Goal: Task Accomplishment & Management: Complete application form

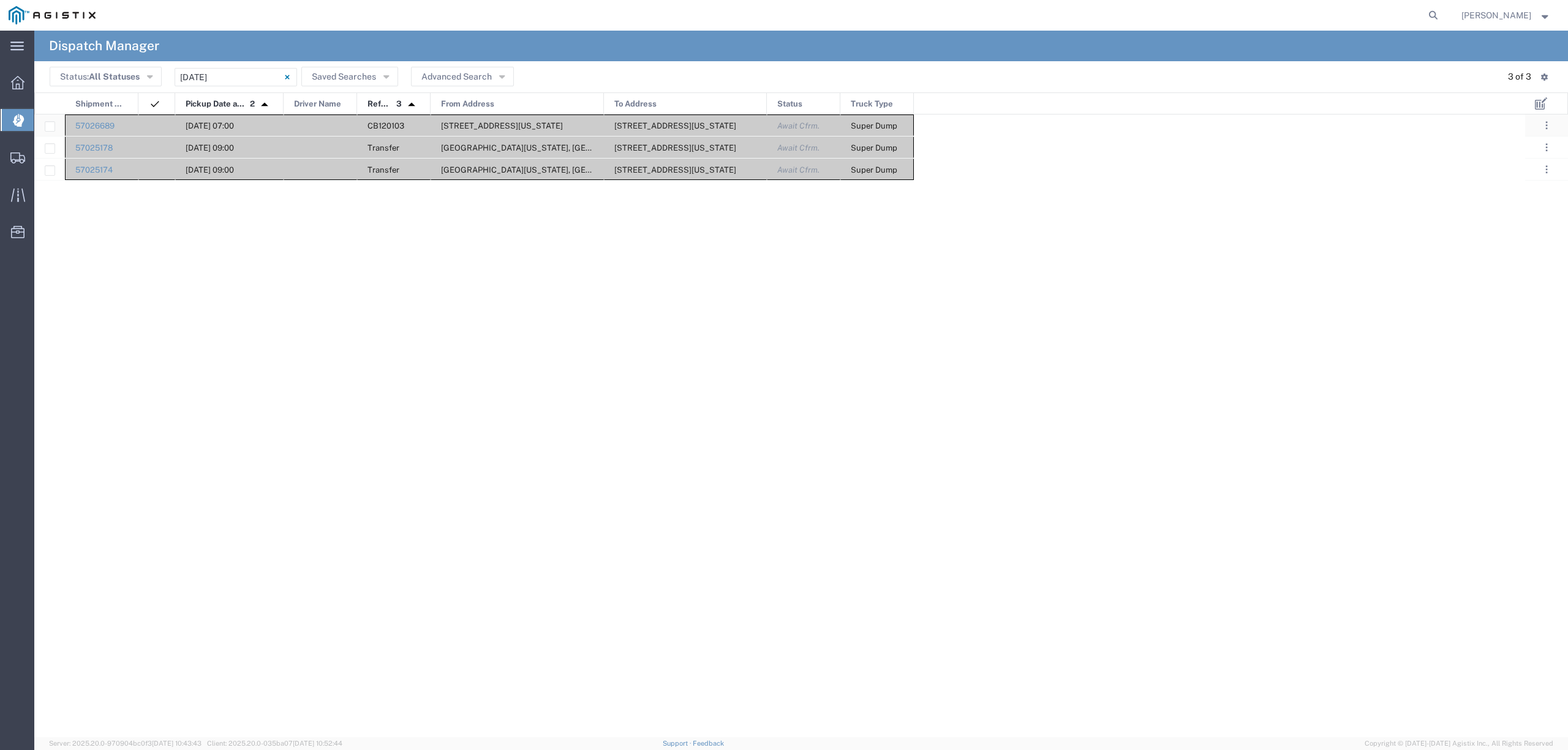
click at [326, 125] on div at bounding box center [320, 125] width 73 height 22
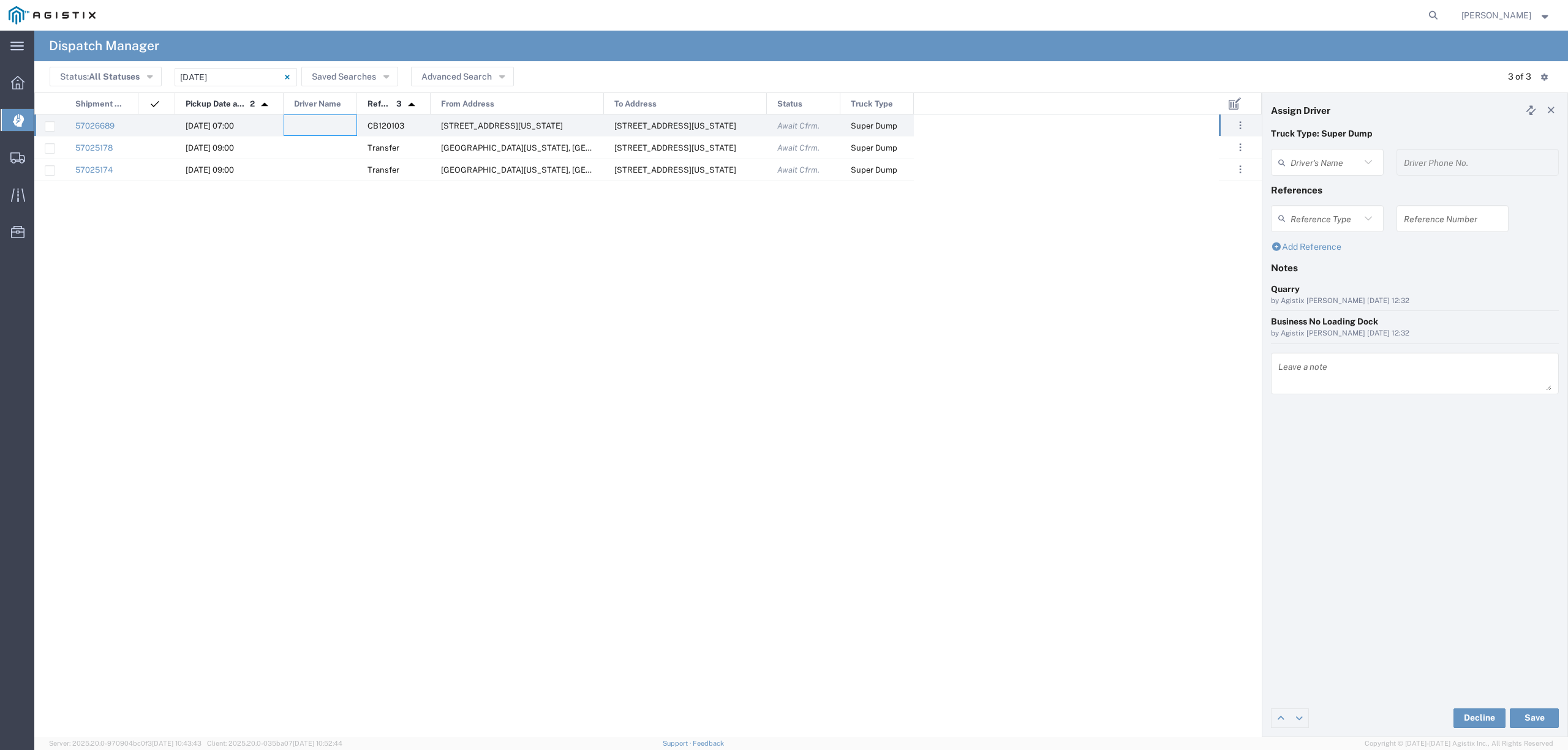
click at [1309, 163] on agx-dispatcher-assign-widget "Driver's Name Driver Phone No." at bounding box center [1414, 167] width 288 height 36
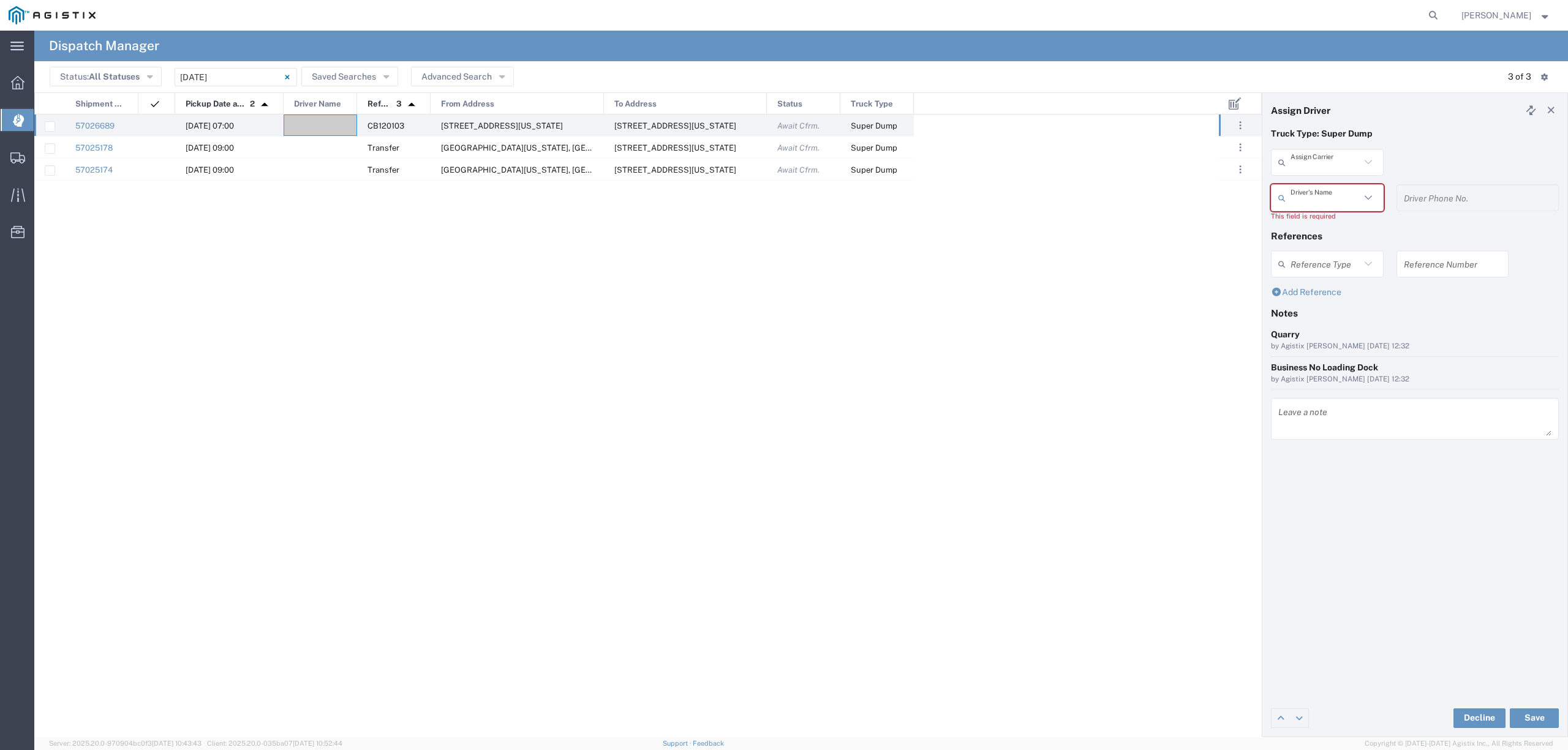
click at [1311, 165] on input "text" at bounding box center [1325, 162] width 69 height 22
click at [1346, 191] on span "P&D Heavy Hauling" at bounding box center [1327, 188] width 110 height 19
type input "P&D Heavy Hauling"
click at [1346, 191] on input "text" at bounding box center [1329, 198] width 77 height 22
click at [1323, 225] on span "[PERSON_NAME]" at bounding box center [1327, 224] width 110 height 19
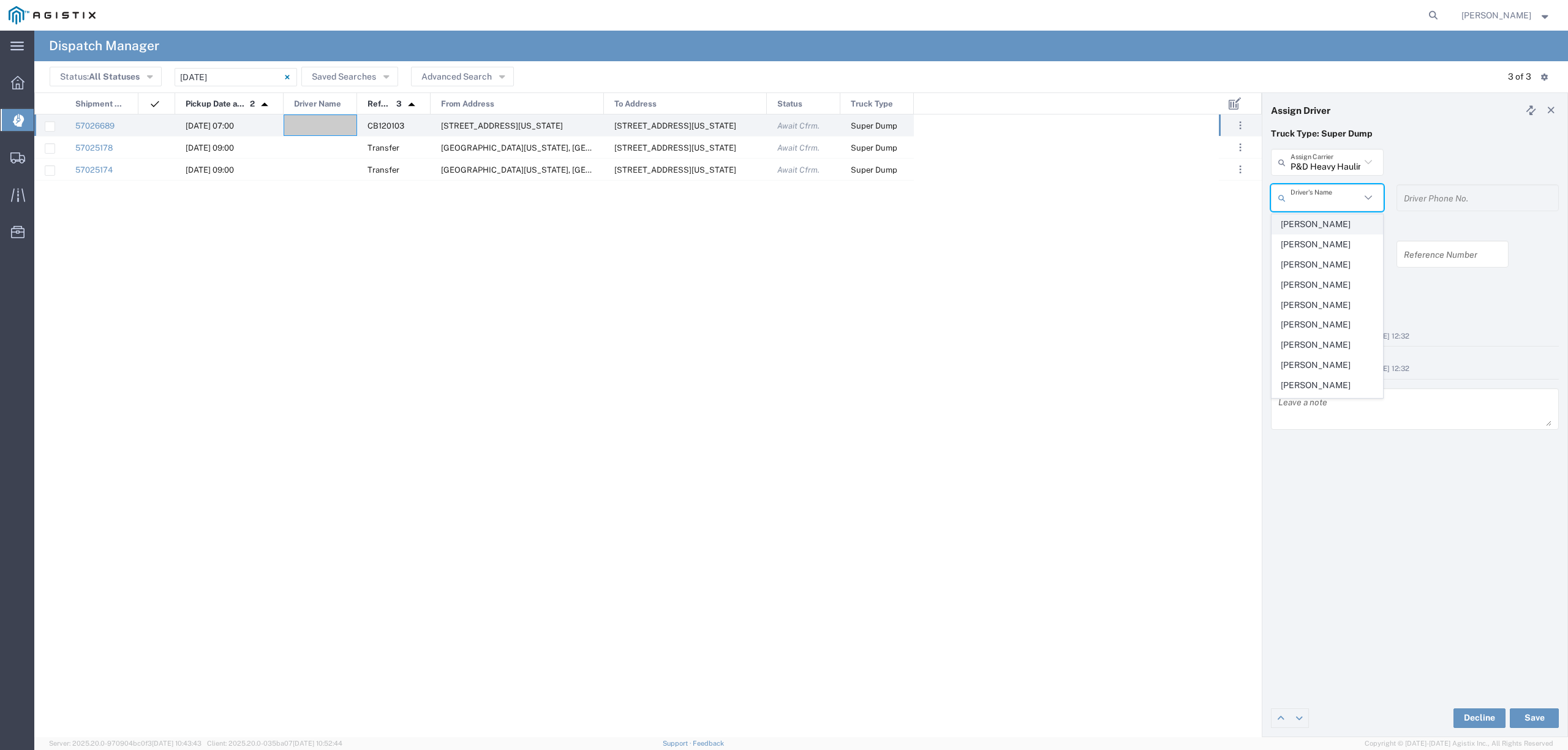
type input "[PERSON_NAME]"
type input "5302154160"
click at [1532, 712] on button "Save" at bounding box center [1534, 718] width 49 height 20
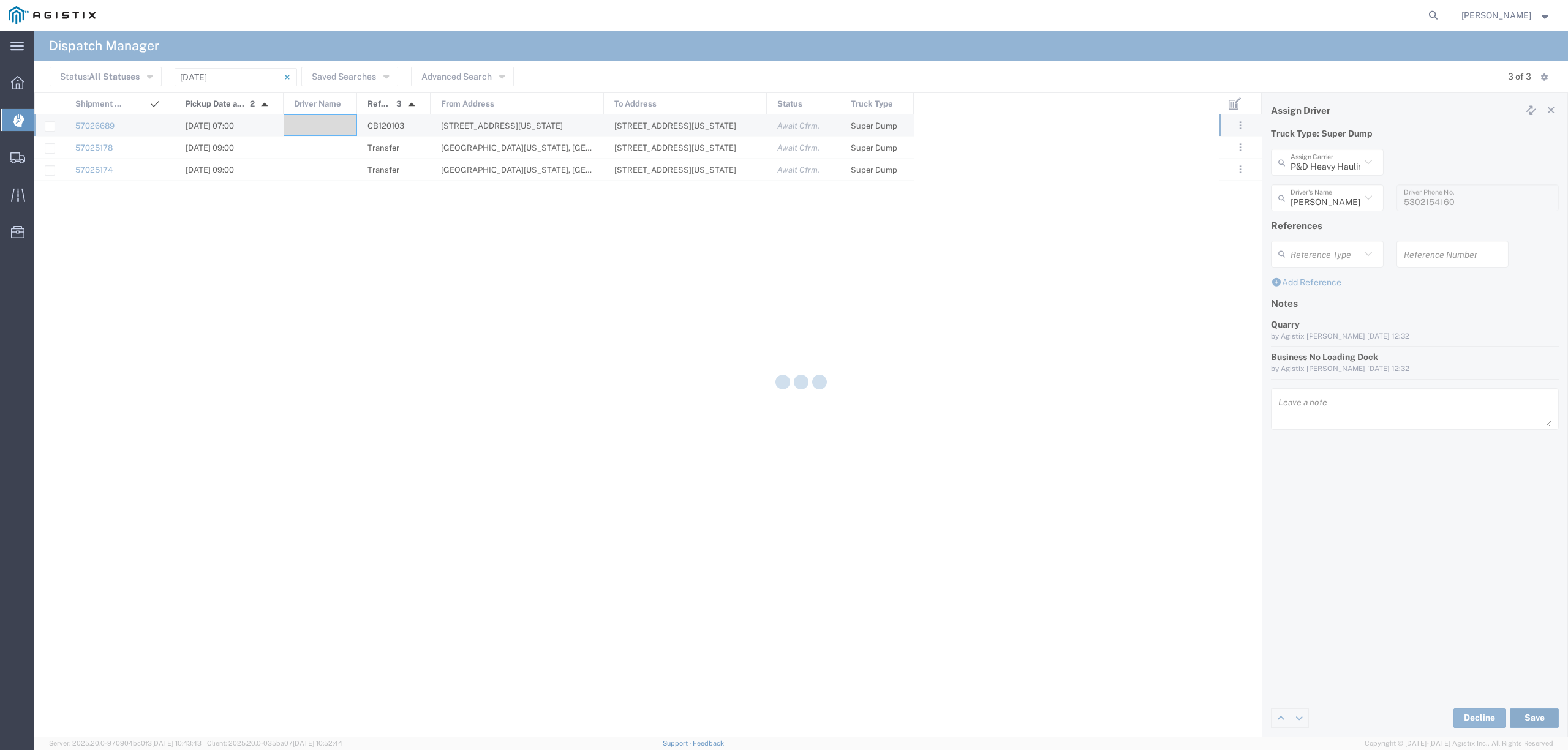
type input "[PERSON_NAME]"
type input "P&D Heavy Hauling"
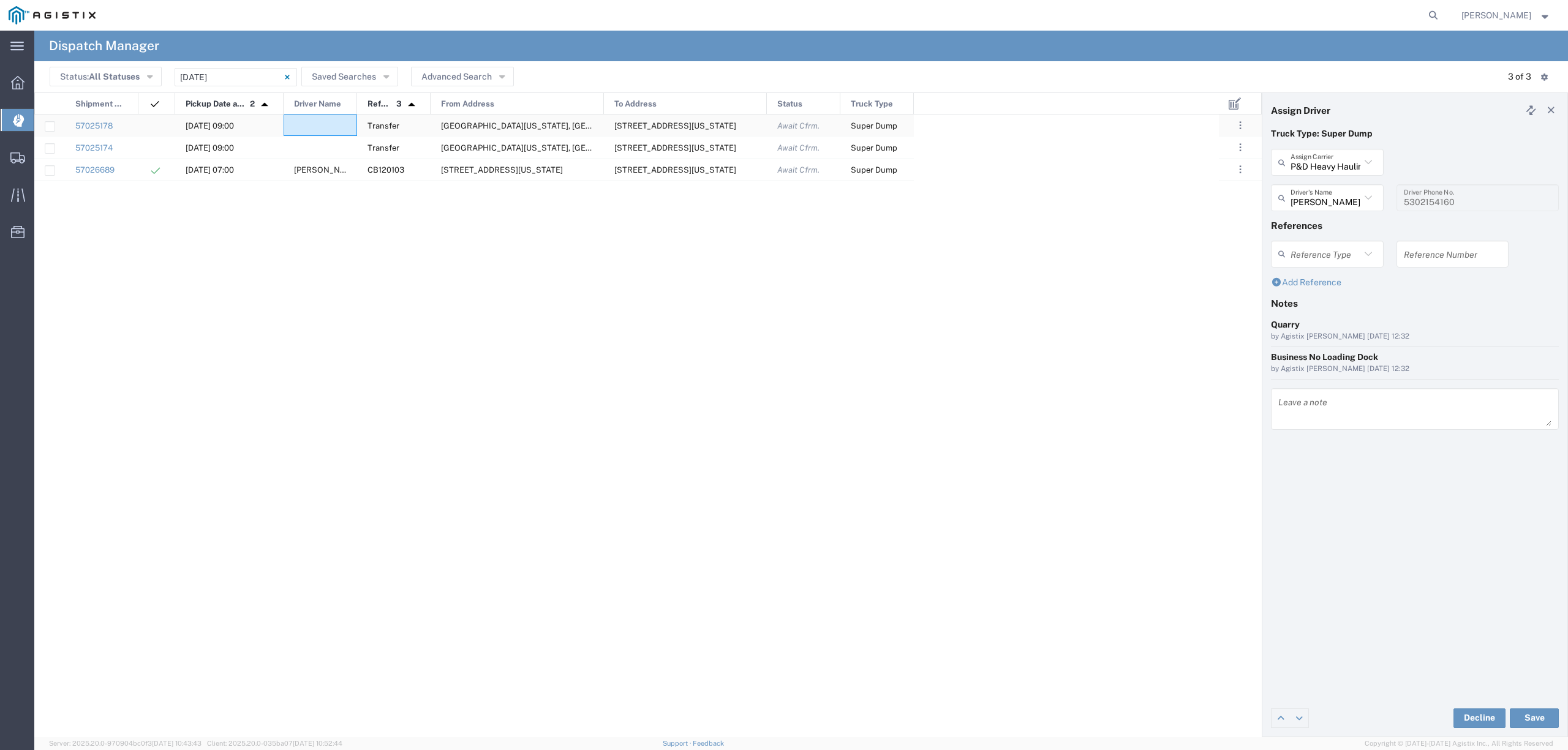
click at [331, 120] on div at bounding box center [320, 125] width 73 height 22
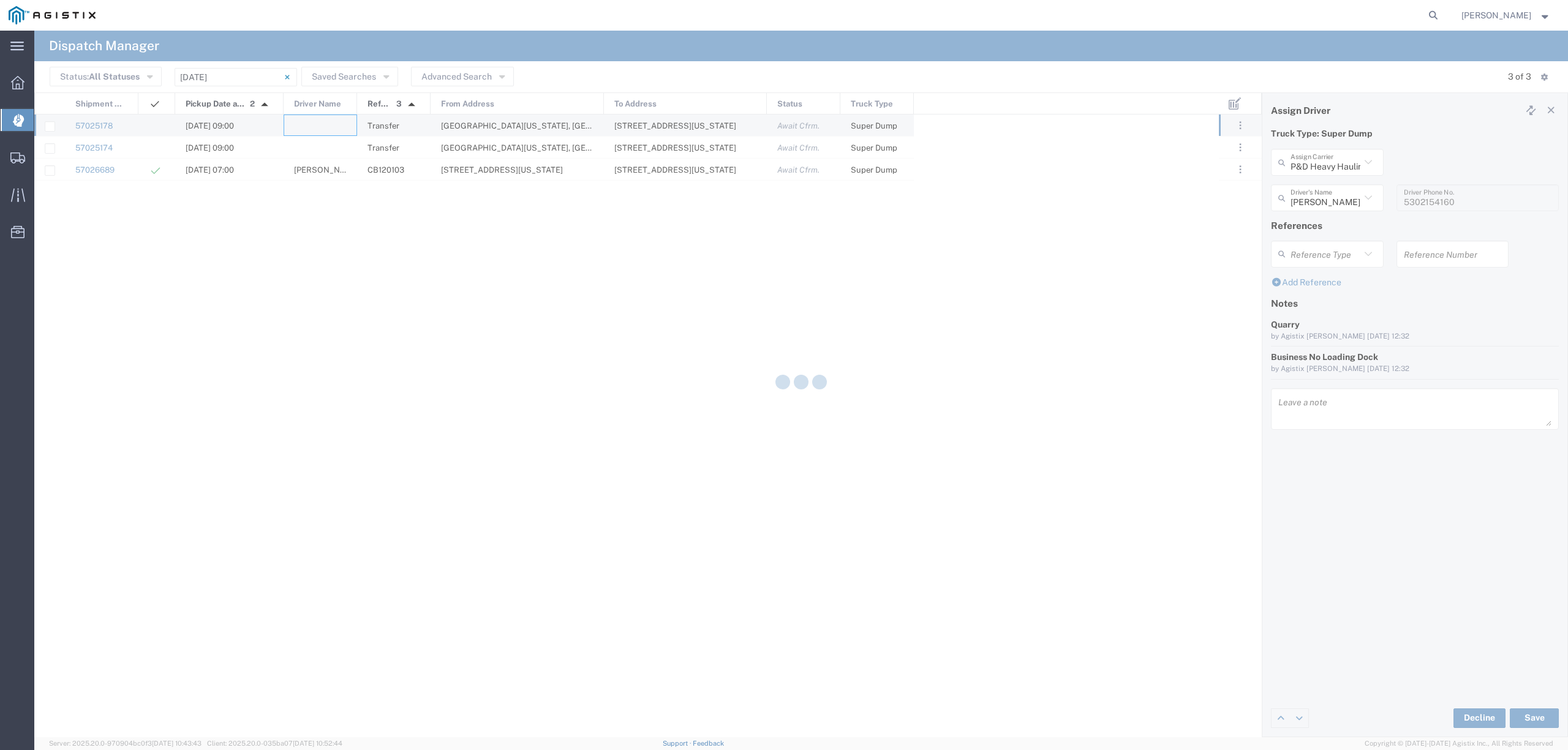
type input "North Coast Trucking"
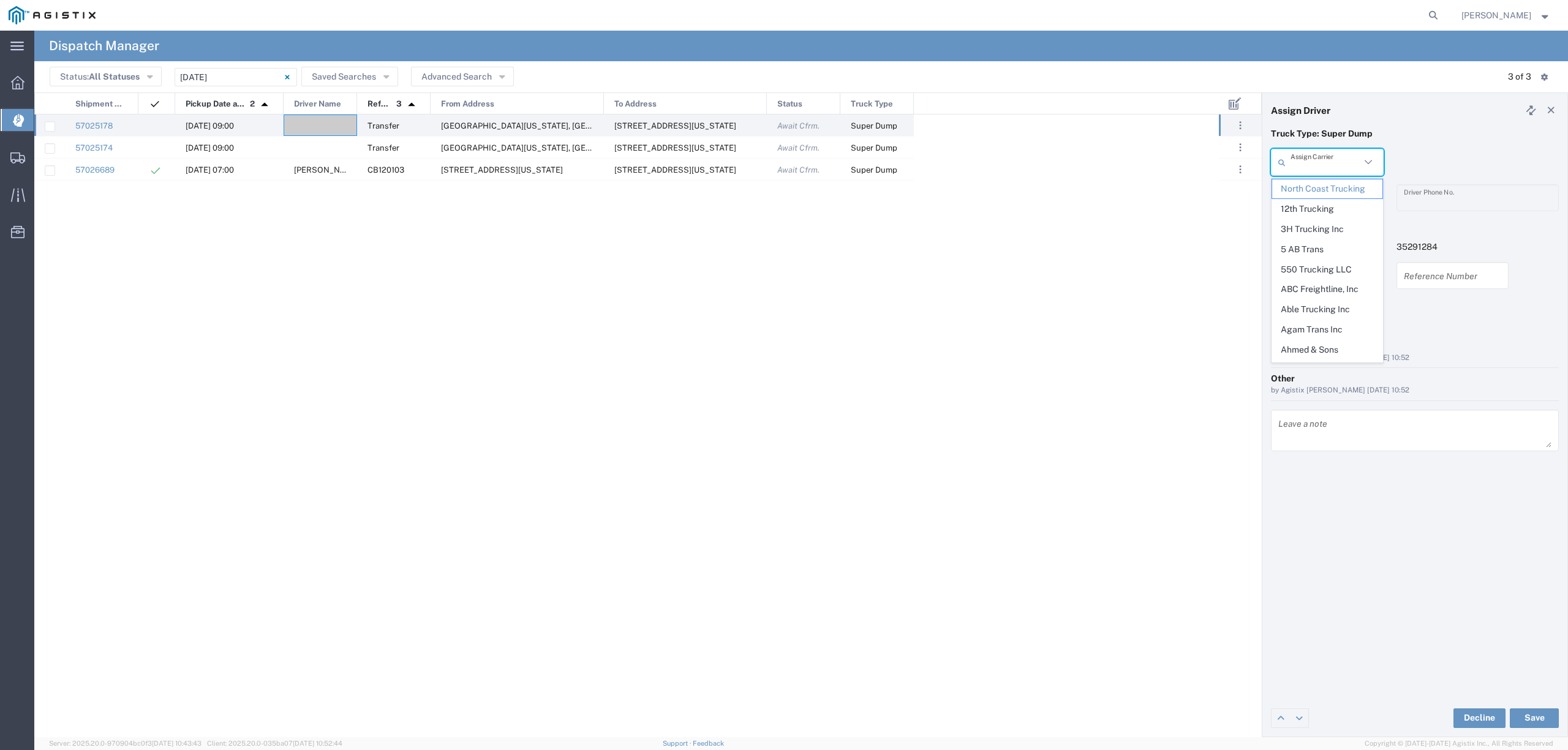
click at [1317, 162] on input "text" at bounding box center [1325, 162] width 69 height 22
click at [1332, 195] on span "TC Trucklines Inc" at bounding box center [1327, 188] width 110 height 19
type input "TC Trucklines Inc"
click at [1332, 199] on input "text" at bounding box center [1329, 198] width 77 height 22
click at [1334, 225] on span "[PERSON_NAME]" at bounding box center [1327, 224] width 110 height 19
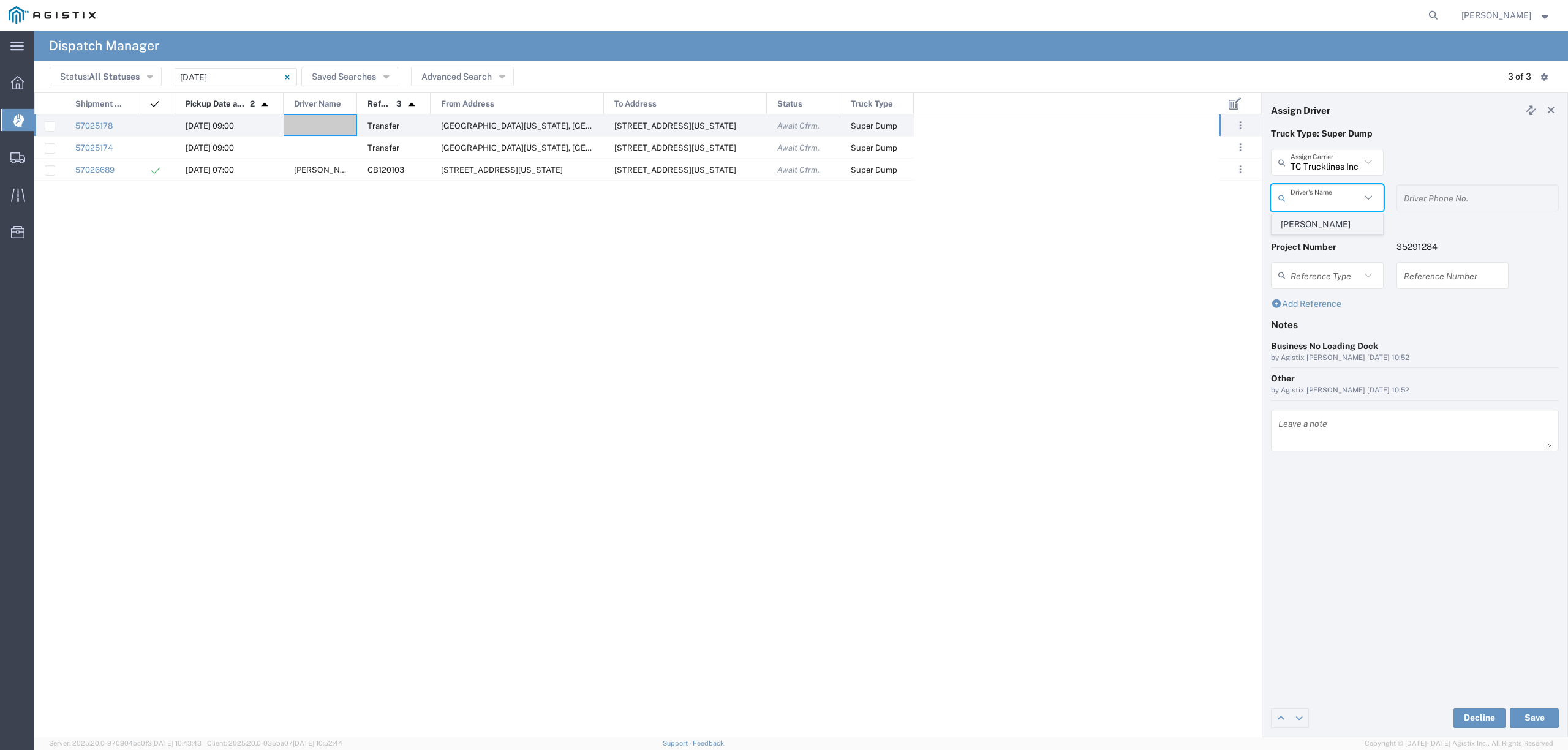
type input "[PERSON_NAME]"
type input "5593756728"
click at [1542, 713] on button "Save" at bounding box center [1534, 718] width 49 height 20
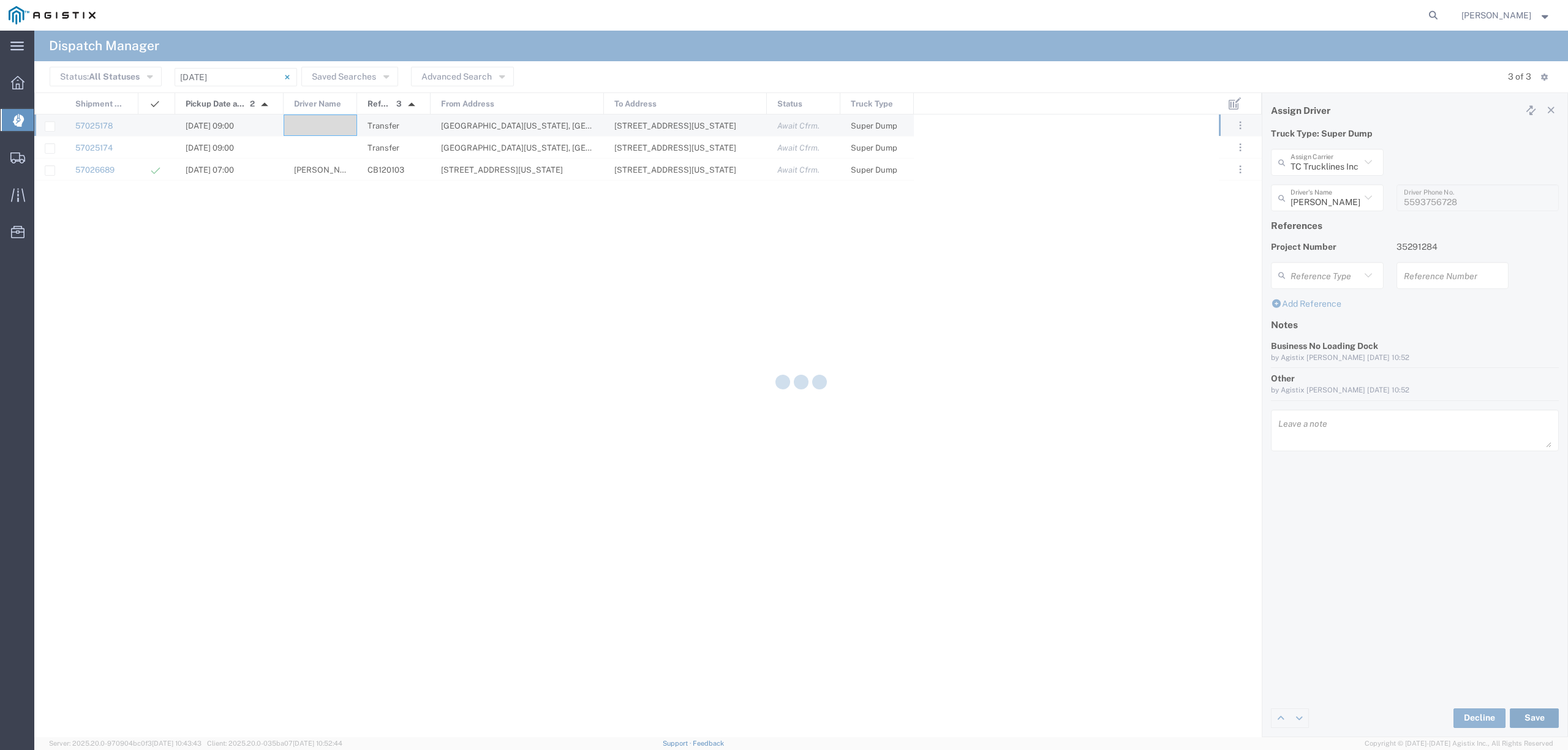
type input "[PERSON_NAME]"
type input "TC Trucklines Inc"
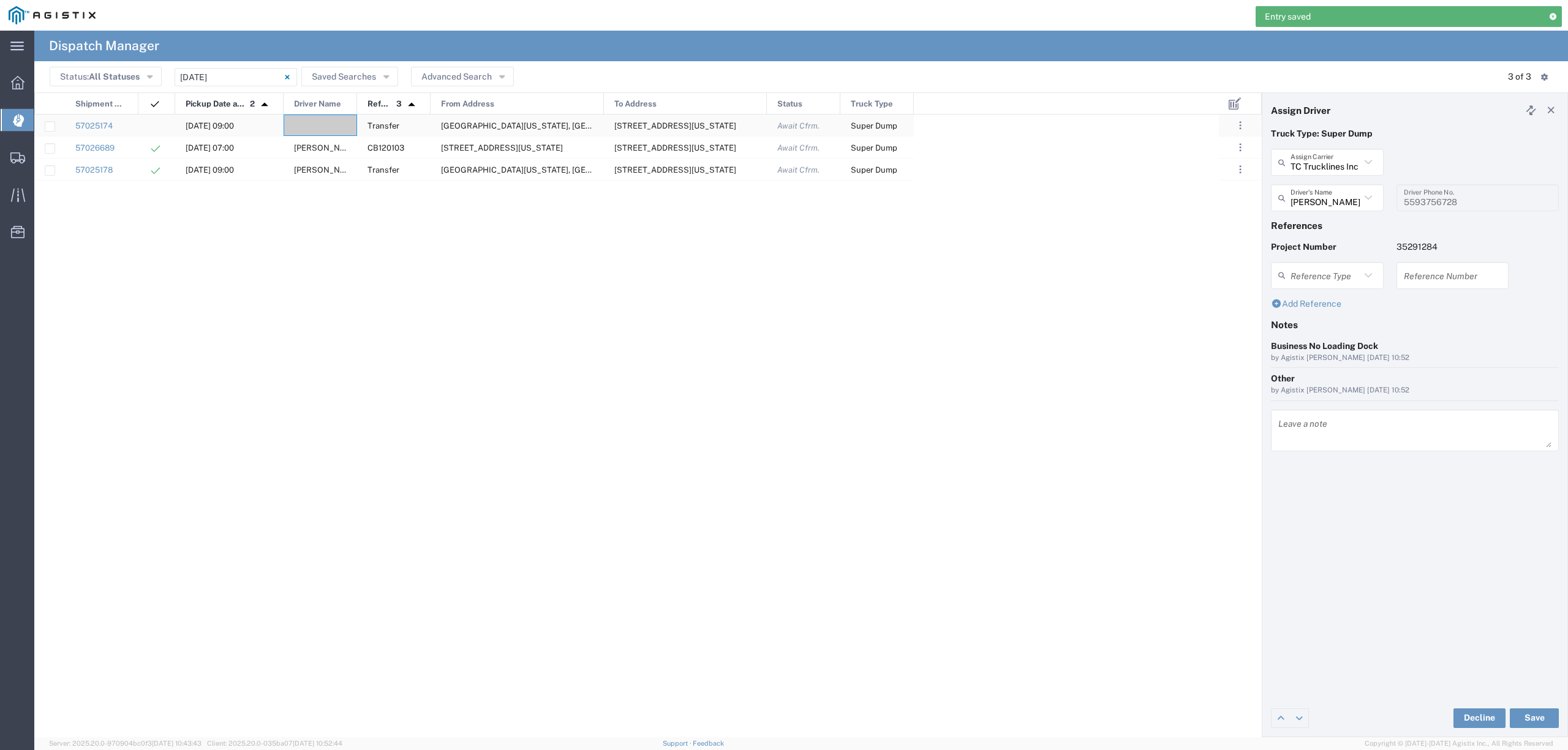
click at [320, 128] on div at bounding box center [320, 125] width 73 height 22
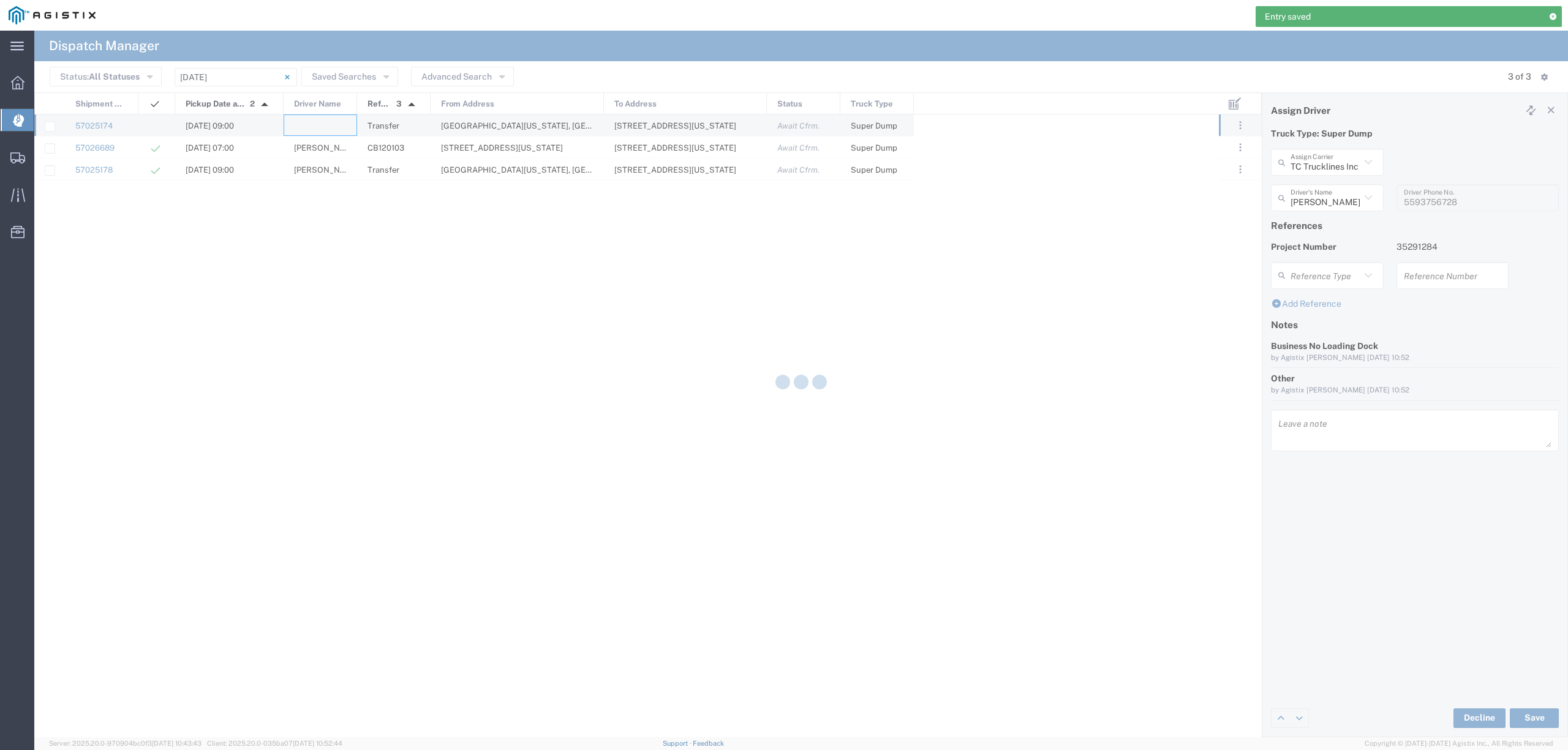
type input "North Coast Trucking"
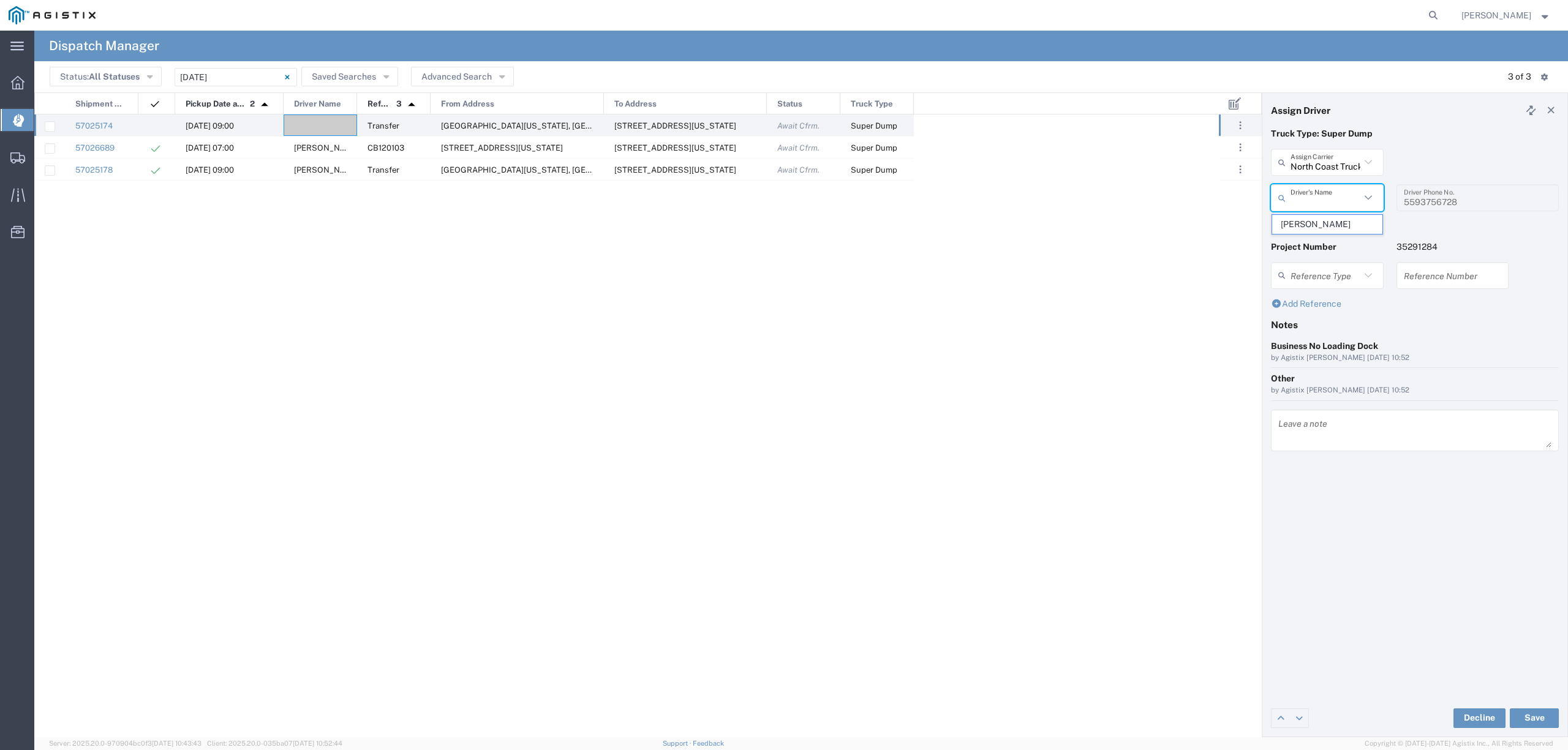
click at [1312, 199] on input "text" at bounding box center [1325, 198] width 69 height 22
click at [1296, 167] on input "text" at bounding box center [1325, 162] width 69 height 22
click at [1312, 187] on span "GCH Trucking Inc" at bounding box center [1327, 188] width 110 height 19
type input "GCH Trucking Inc"
click at [1314, 197] on input "text" at bounding box center [1329, 198] width 77 height 22
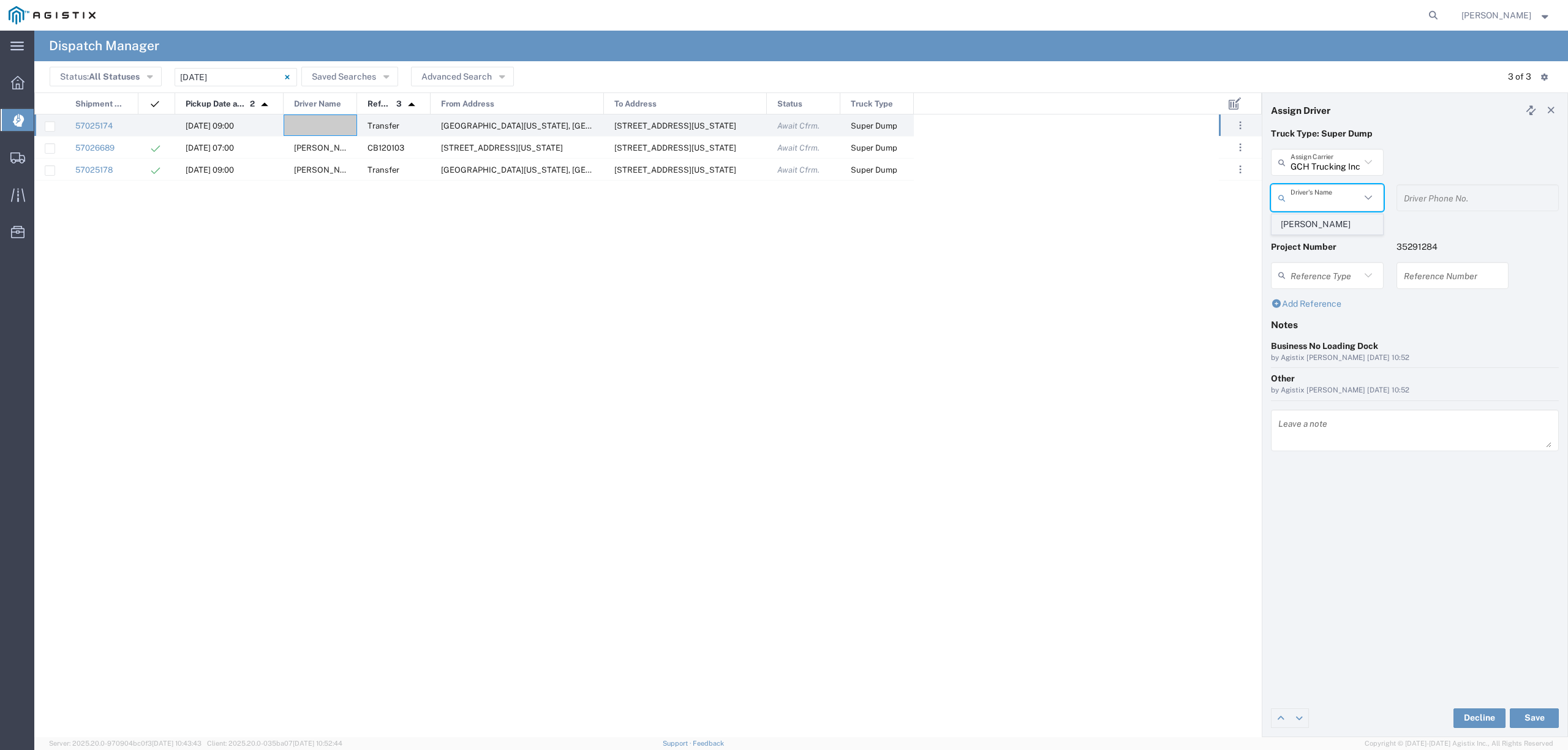
click at [1319, 221] on span "[PERSON_NAME]" at bounding box center [1327, 224] width 110 height 19
type input "[PERSON_NAME]"
type input "6618735358"
click at [1536, 713] on button "Save" at bounding box center [1534, 718] width 49 height 20
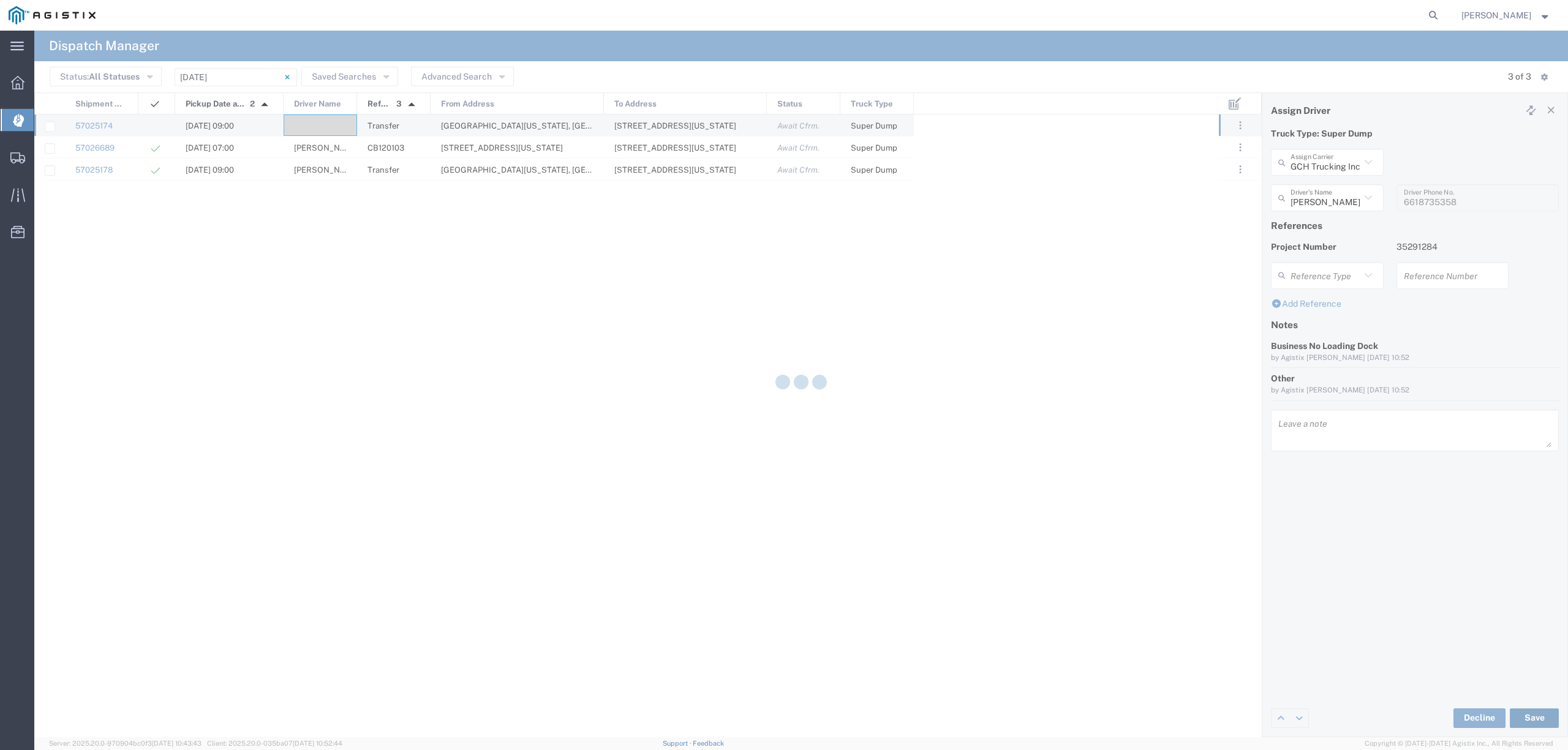
type input "[PERSON_NAME]"
type input "GCH Trucking Inc"
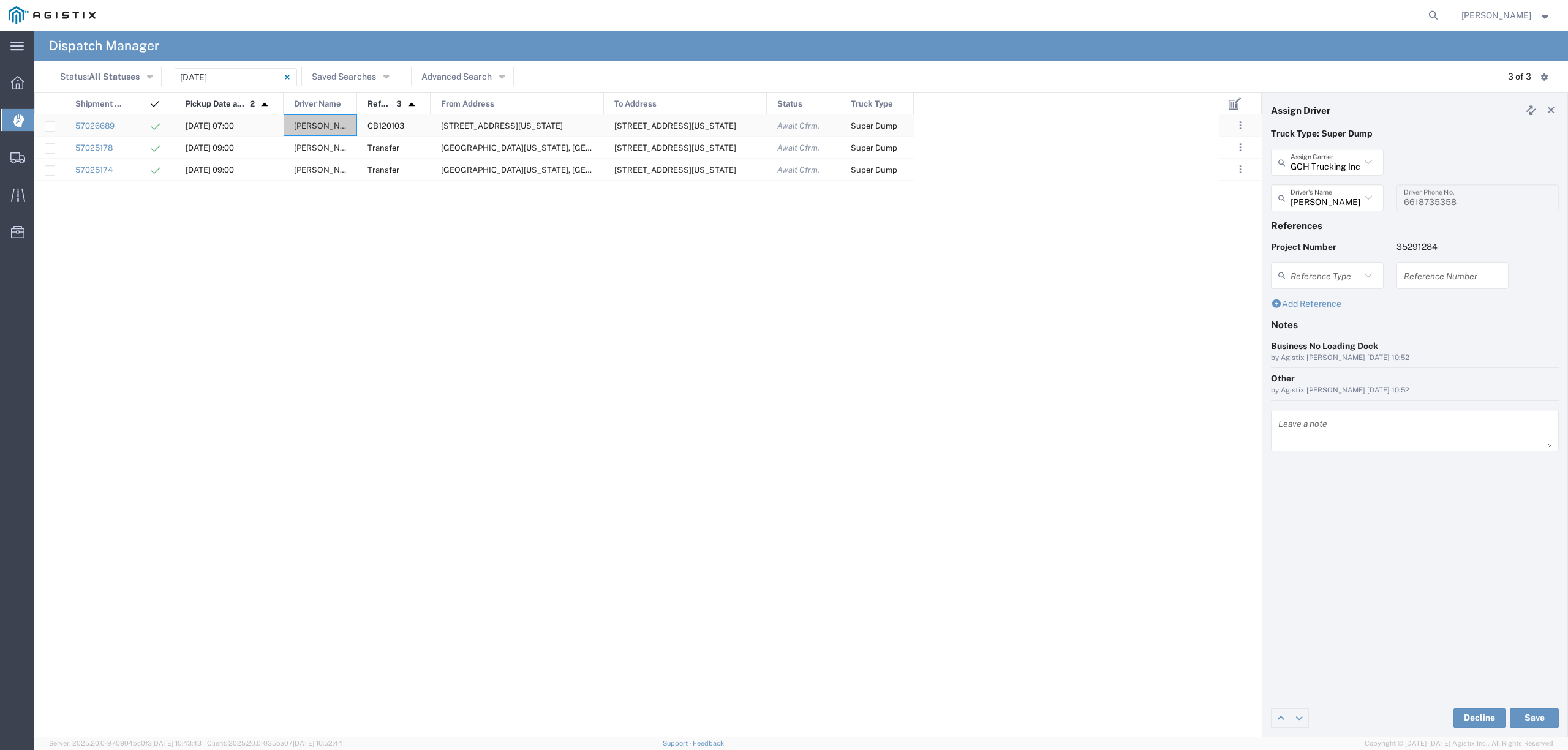
click at [316, 126] on span "[PERSON_NAME]" at bounding box center [327, 126] width 67 height 9
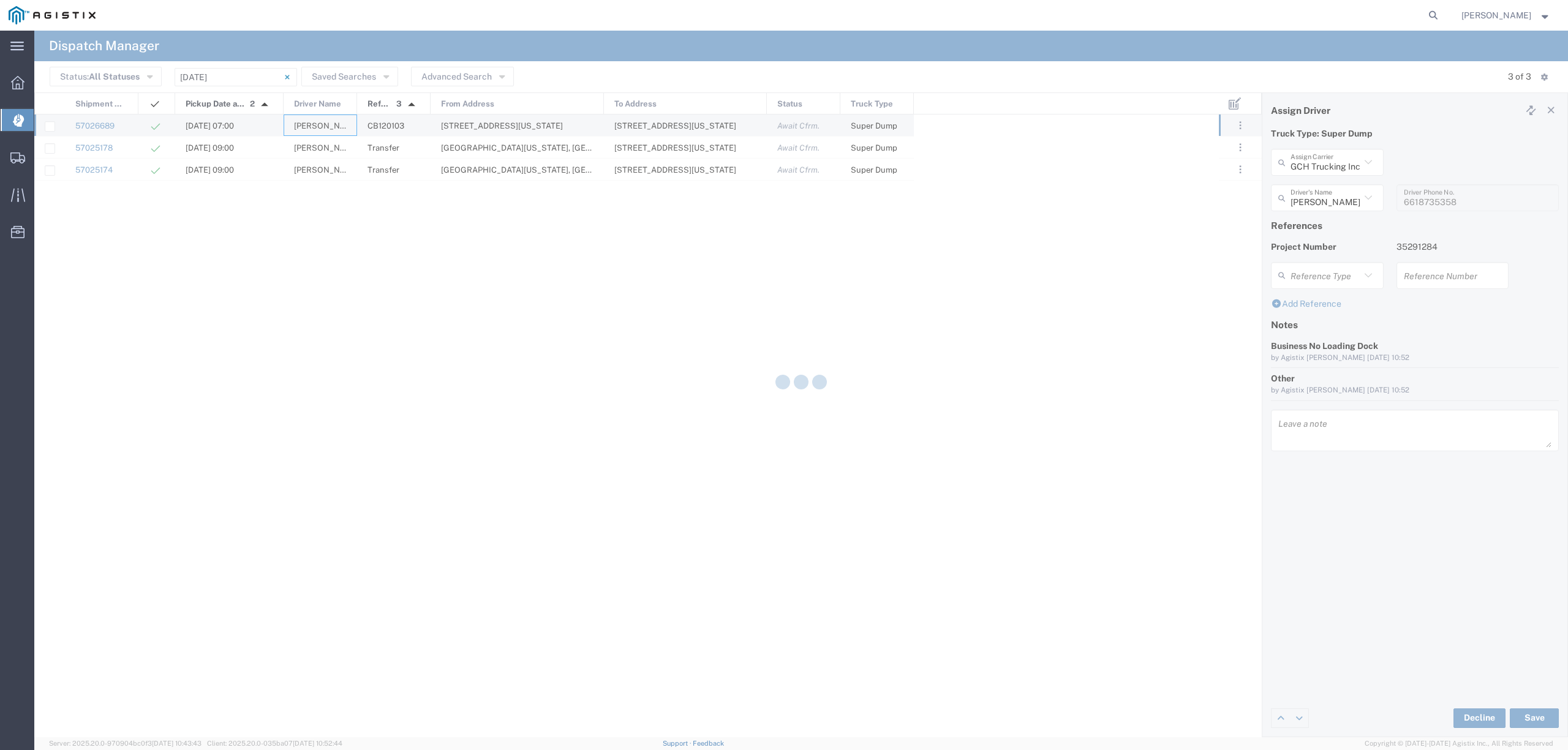
type input "P&D Heavy Hauling"
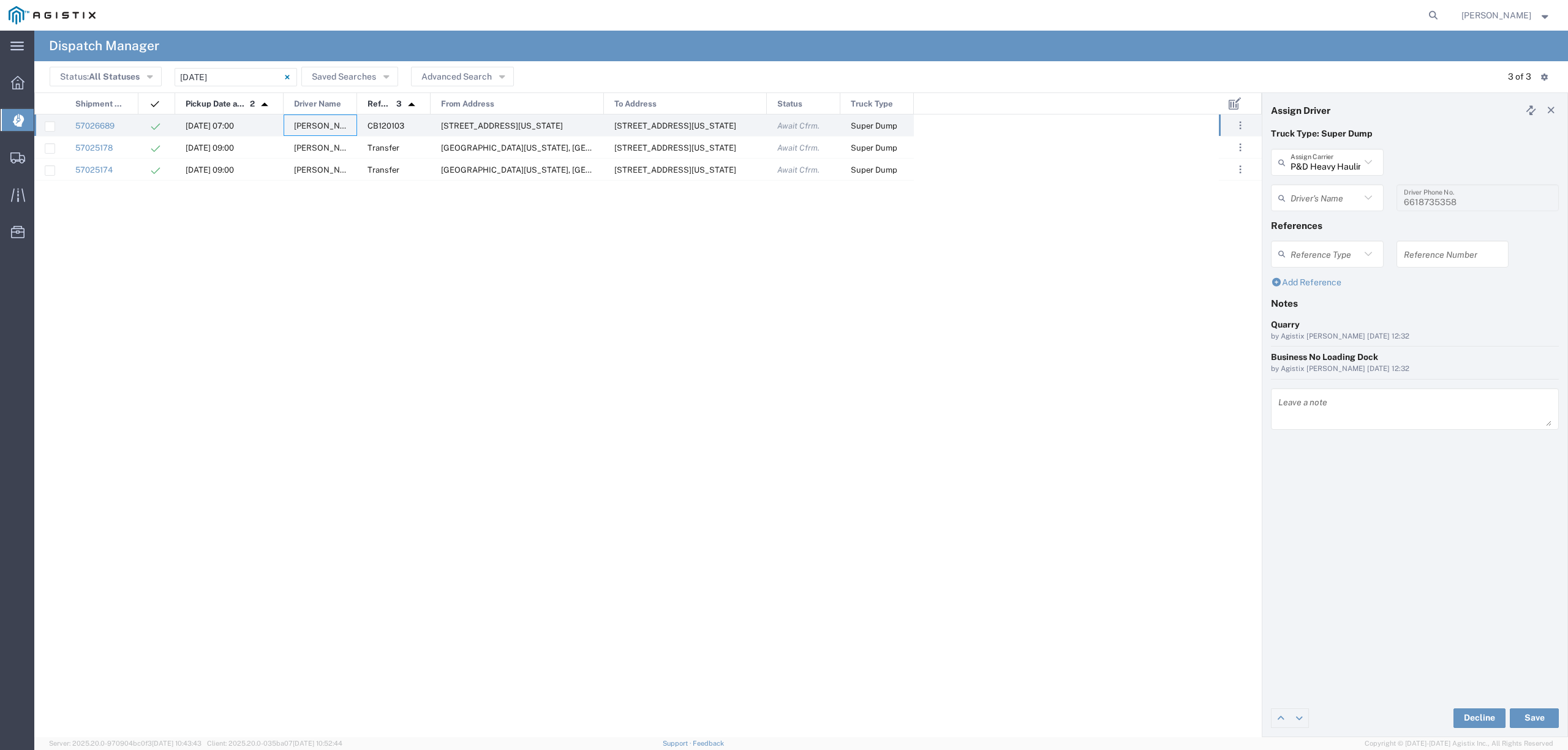
type input "[PERSON_NAME]"
type input "5302154160"
click at [1333, 203] on input "text" at bounding box center [1325, 198] width 69 height 22
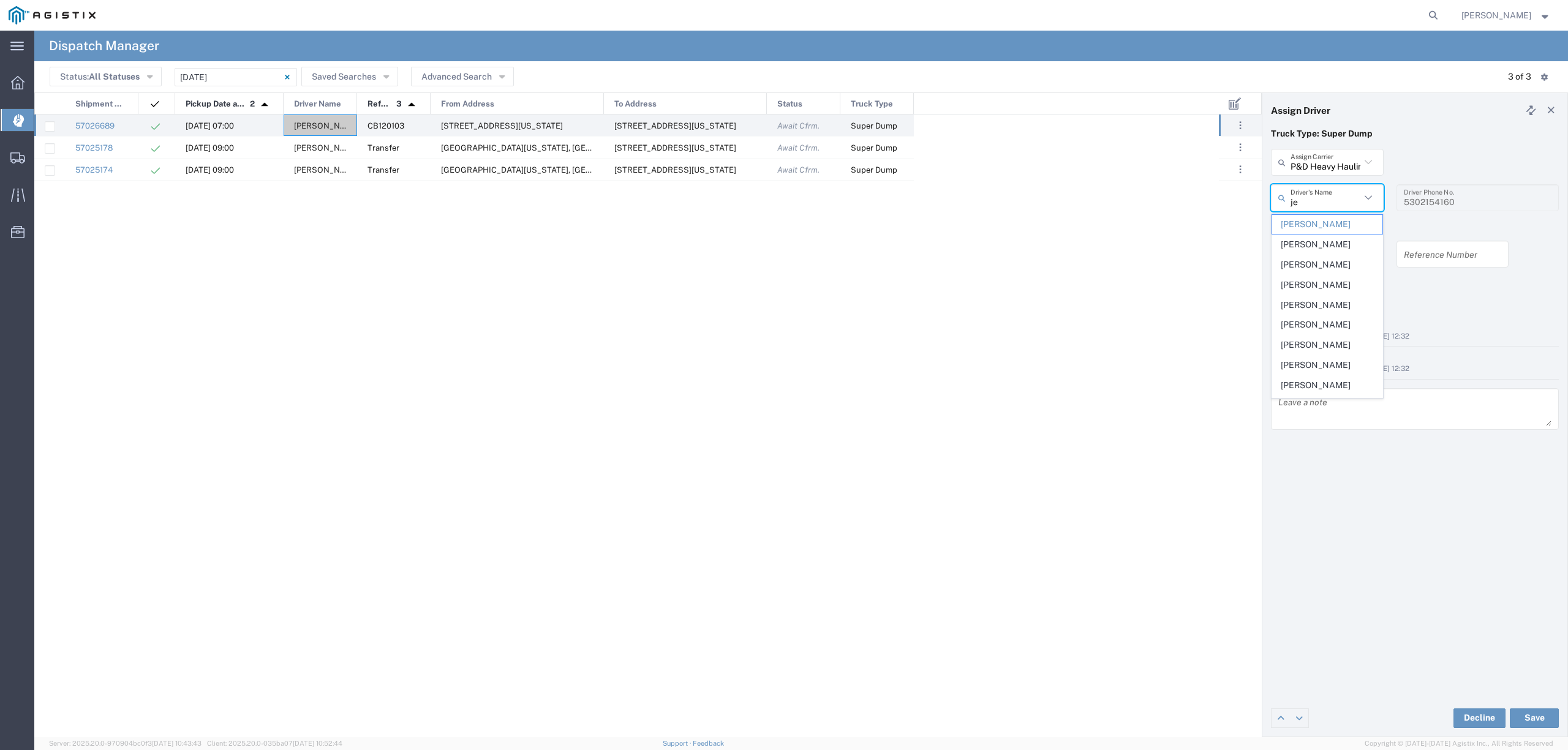
type input "jer"
click at [1339, 228] on span "[PERSON_NAME]" at bounding box center [1327, 224] width 110 height 19
type input "[PERSON_NAME]"
type input "[PHONE_NUMBER]"
click at [1539, 715] on button "Save" at bounding box center [1534, 718] width 49 height 20
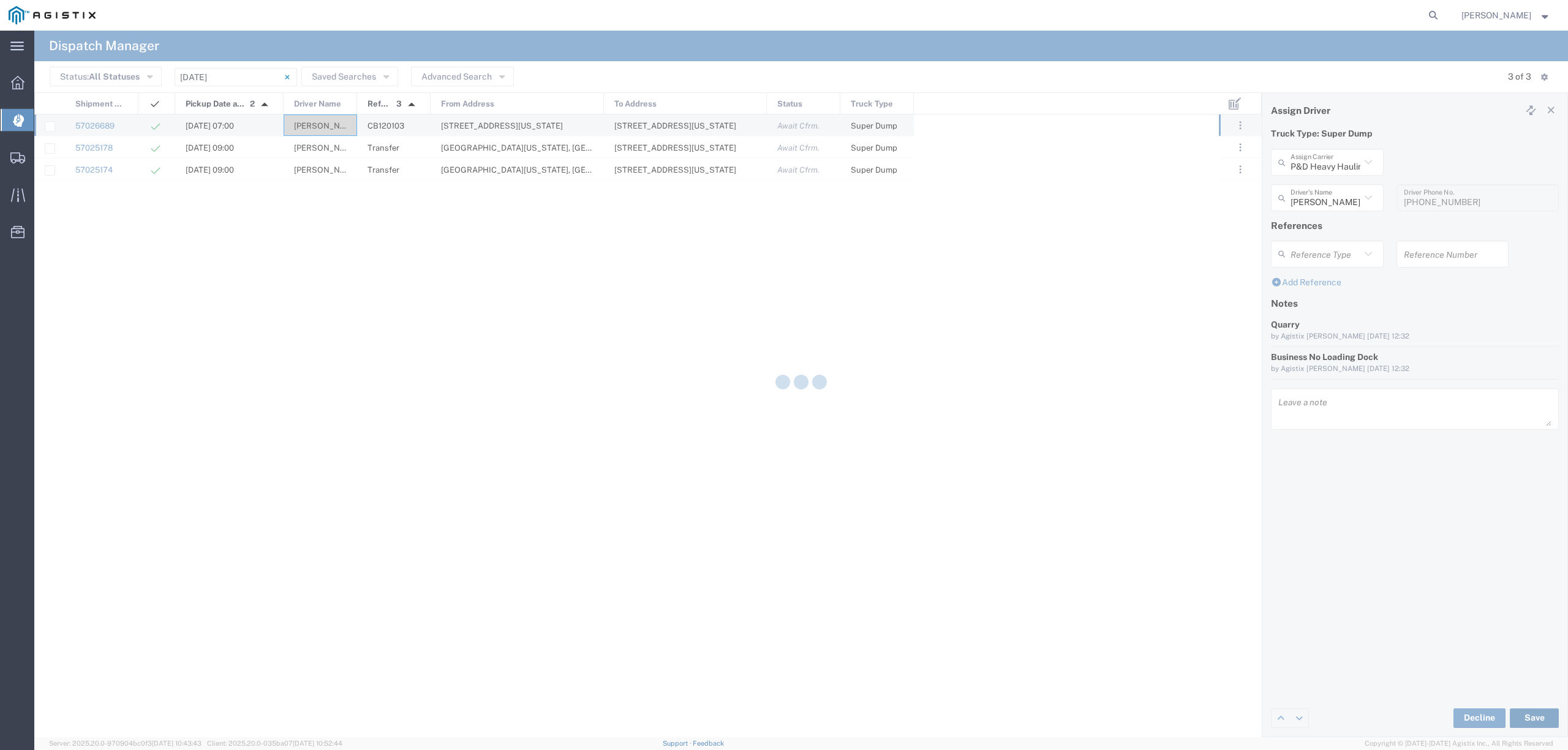
type input "[PERSON_NAME]"
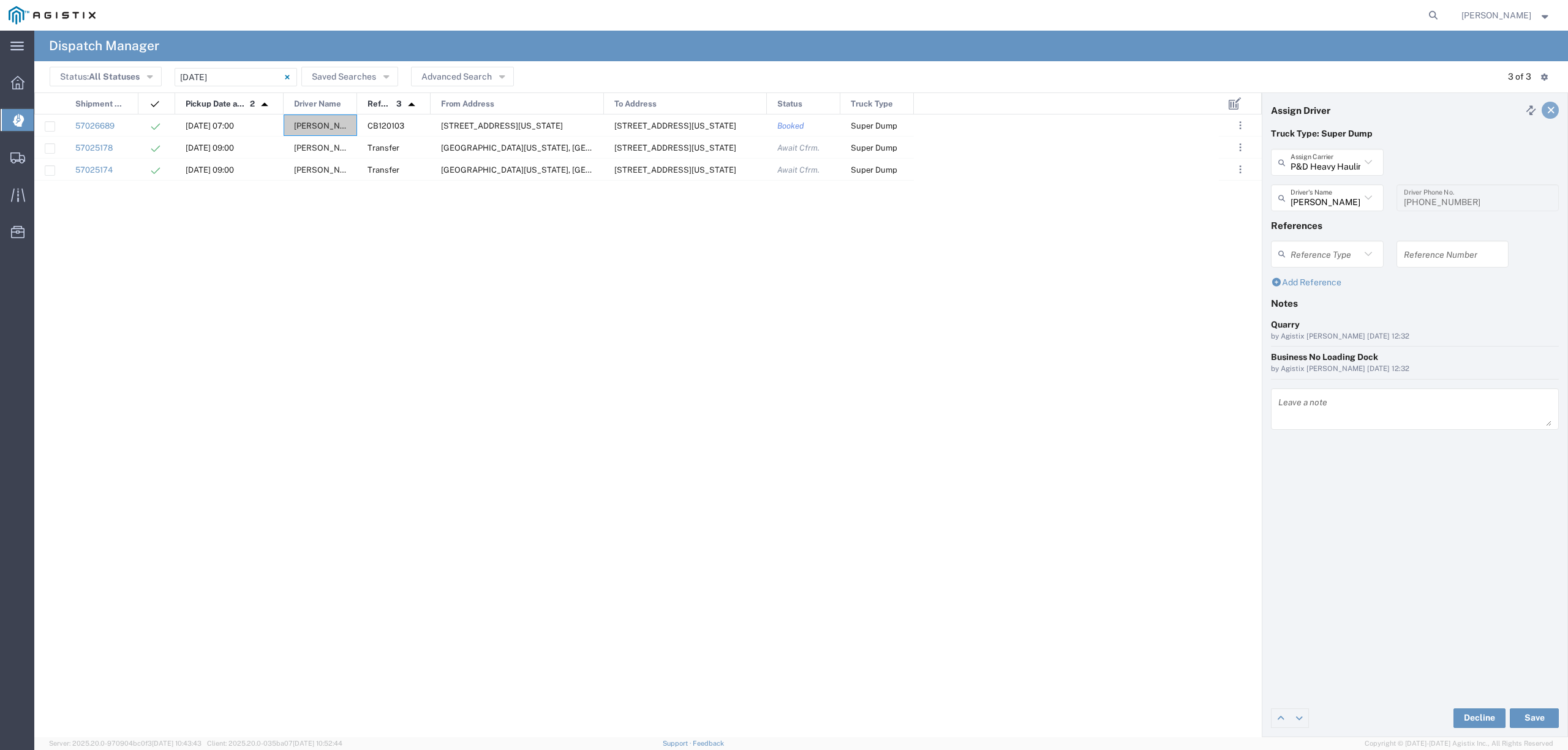
click at [1556, 108] on icon at bounding box center [1552, 110] width 11 height 8
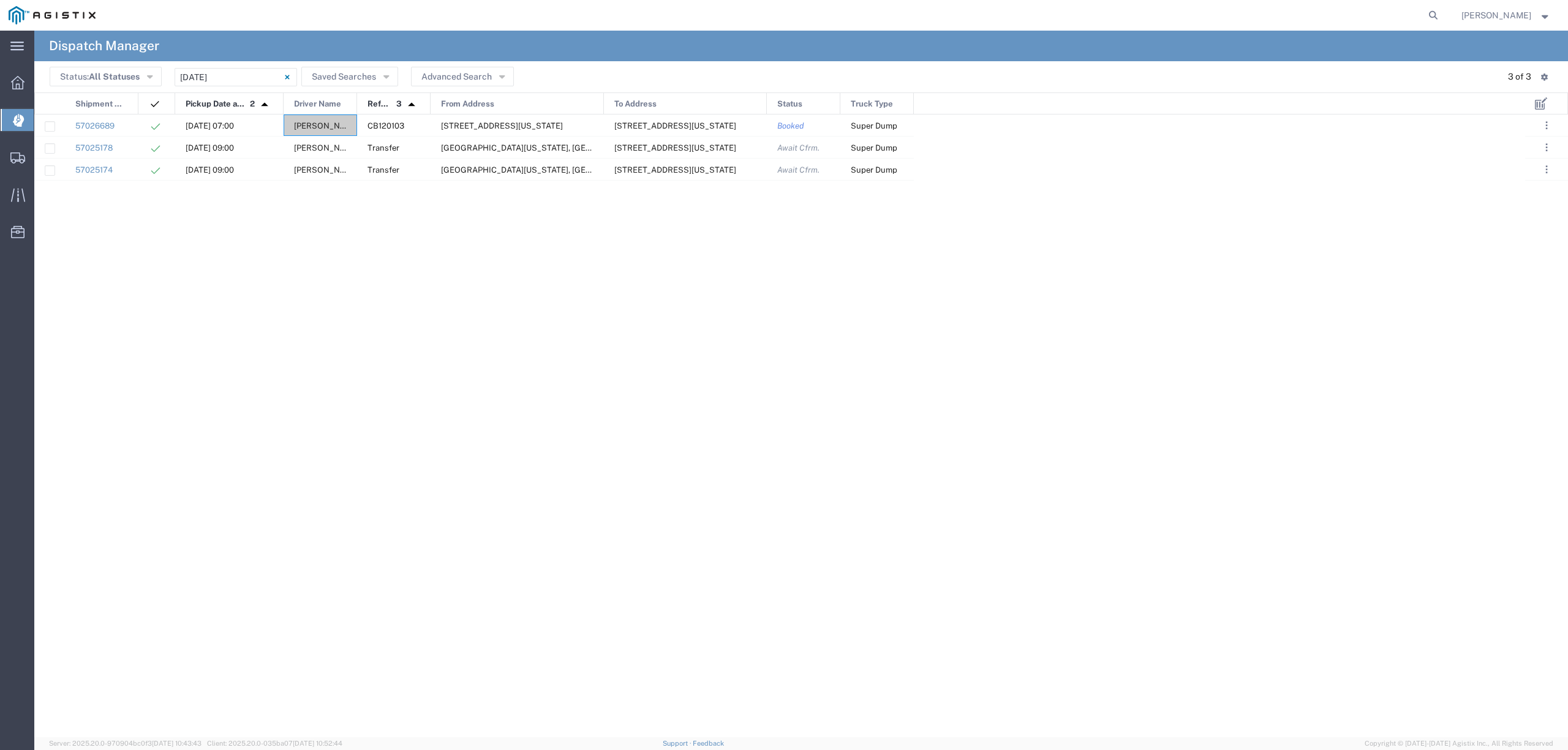
click at [566, 352] on div "57025178 [DATE] 09:00 Taranbir [STREET_ADDRESS][GEOGRAPHIC_DATA][US_STATE][STRE…" at bounding box center [780, 426] width 1491 height 622
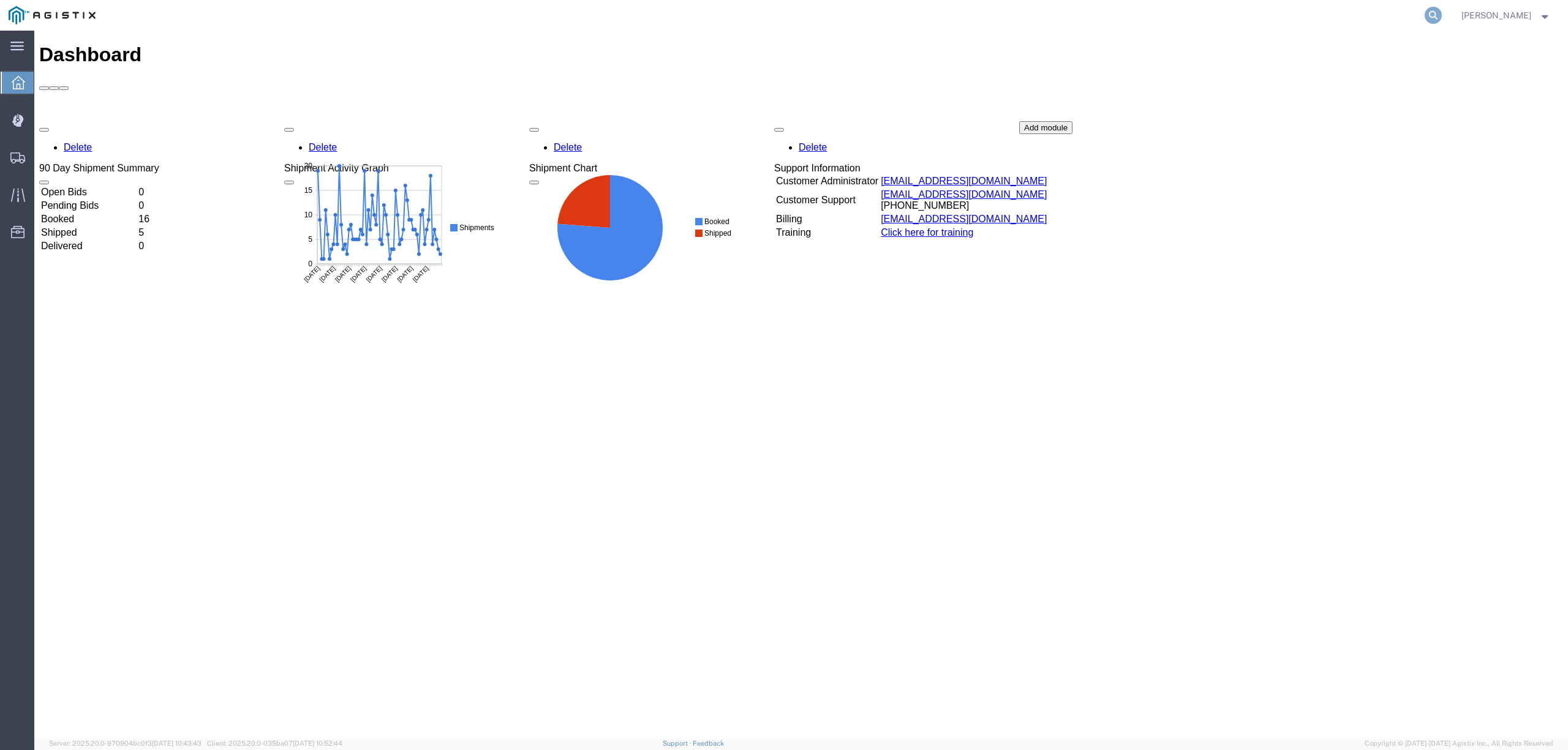
click at [1442, 15] on icon at bounding box center [1433, 15] width 17 height 17
paste input "56456738"
type input "56456738"
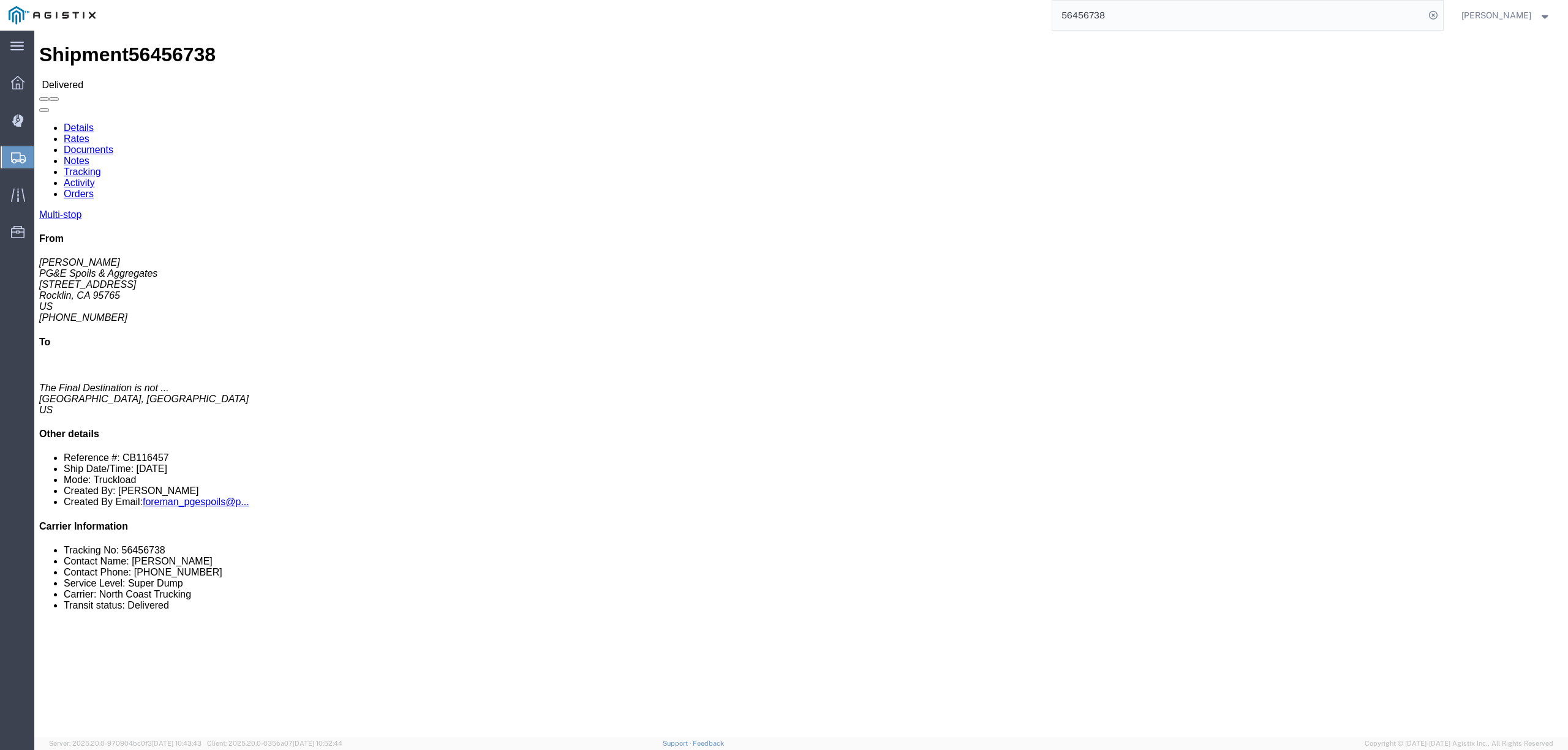
click link "Documents"
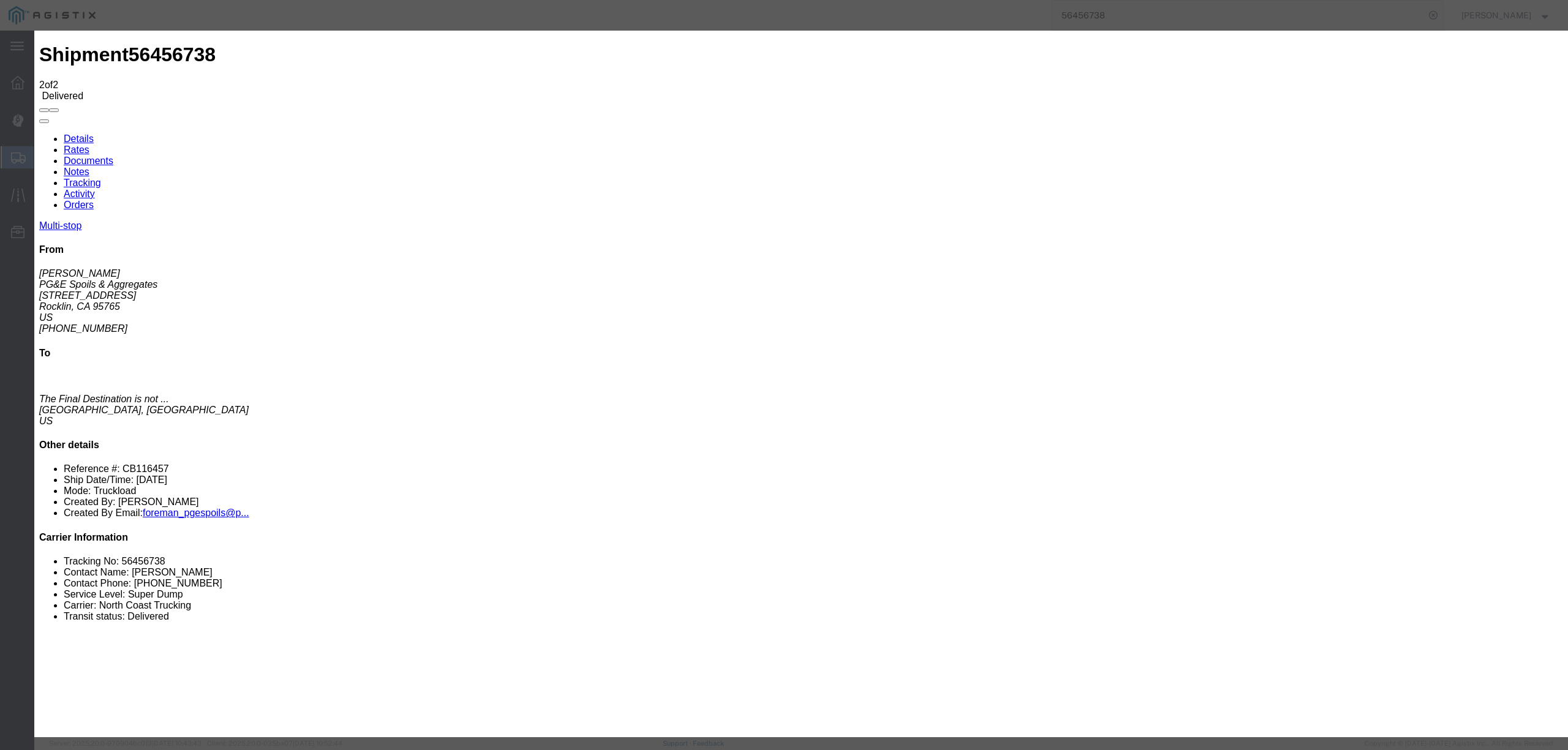
type input "C:\fakepath\948968.pdf"
type input "Corrected weight ticket"
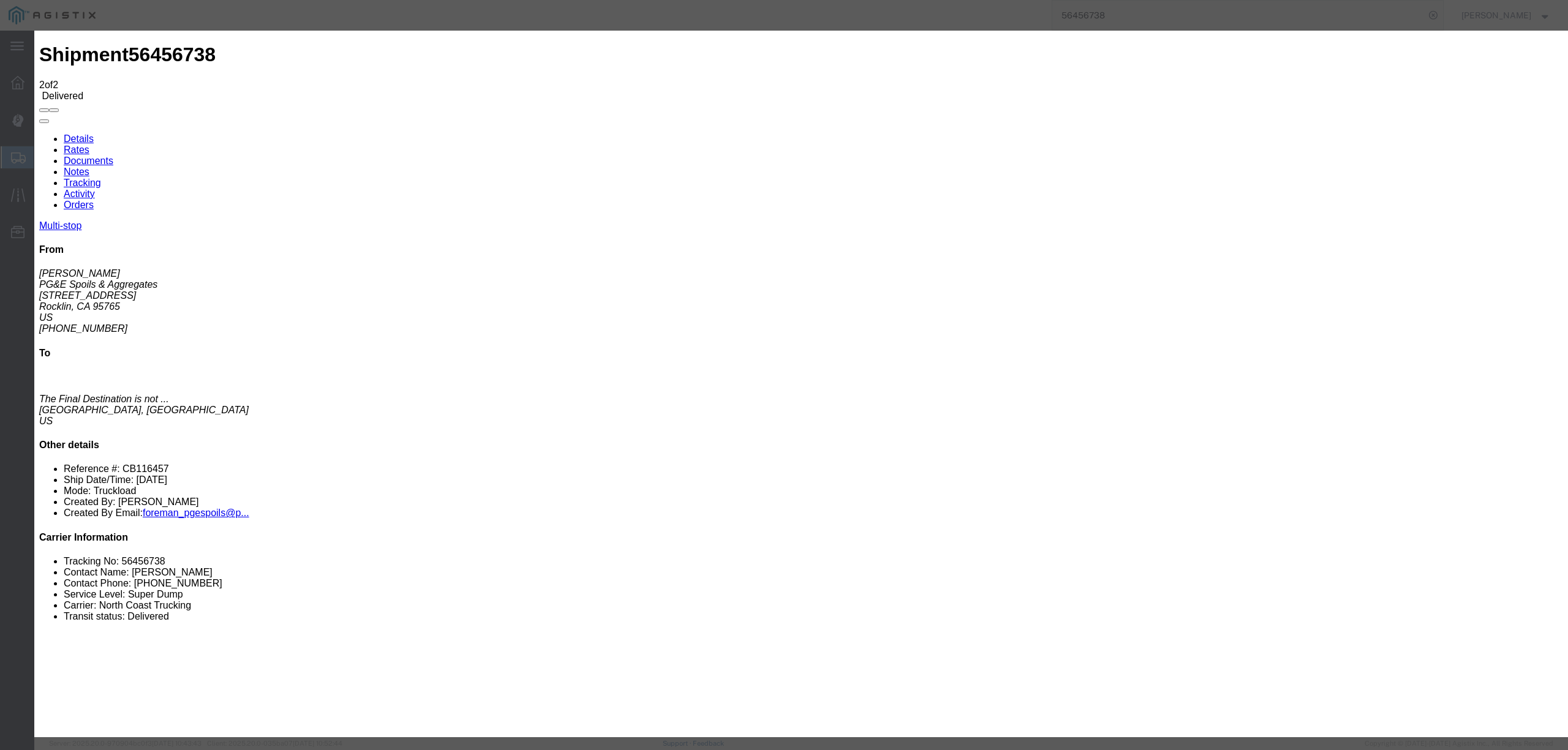
select select
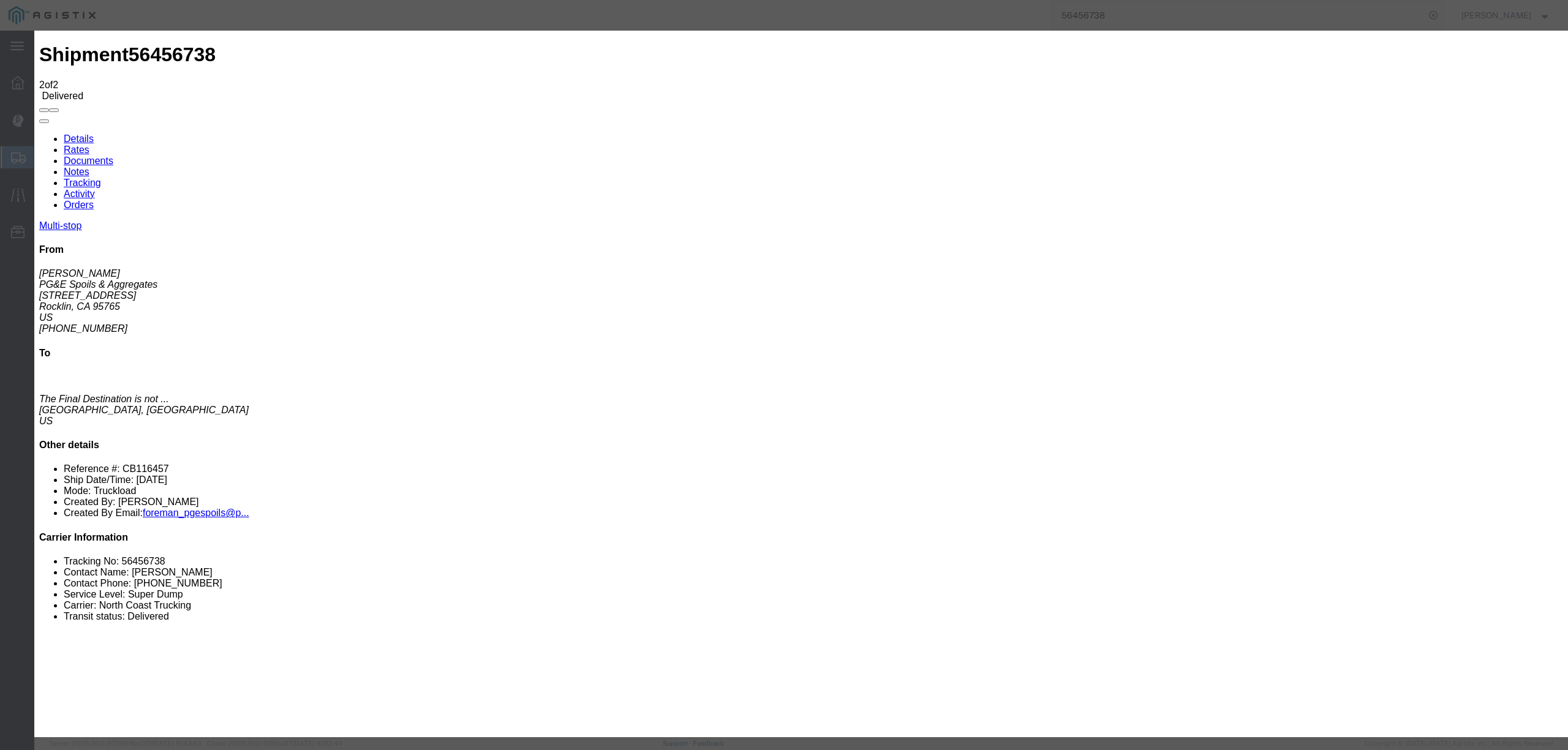
select select
